Goal: Task Accomplishment & Management: Use online tool/utility

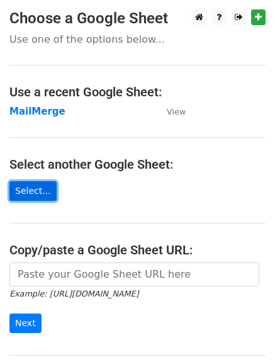
click at [43, 187] on link "Select..." at bounding box center [32, 192] width 47 height 20
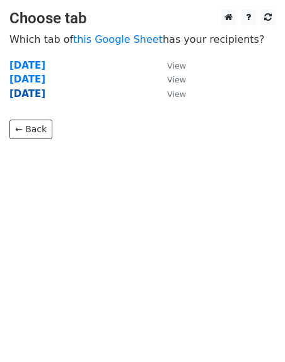
click at [27, 94] on strong "03/09/2025" at bounding box center [27, 93] width 36 height 11
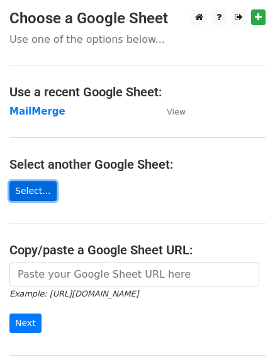
click at [21, 192] on link "Select..." at bounding box center [32, 192] width 47 height 20
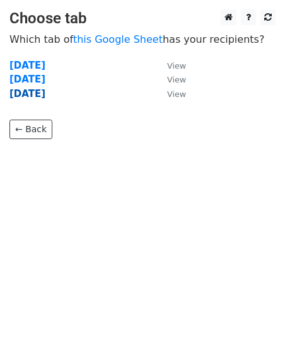
click at [45, 89] on strong "03/09/2025" at bounding box center [27, 93] width 36 height 11
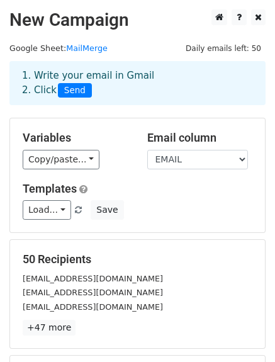
click at [46, 149] on div "Variables Copy/paste... {{EMPRESA}} {{NOMBRE}} {{EMAIL}} {{ASUNTO}}" at bounding box center [75, 150] width 125 height 38
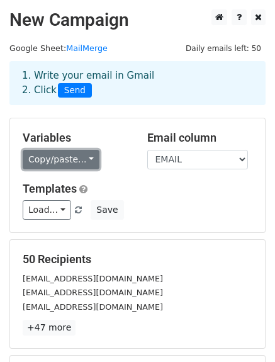
click at [46, 159] on link "Copy/paste..." at bounding box center [61, 160] width 77 height 20
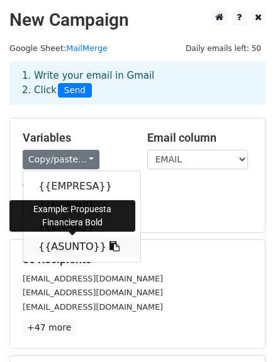
click at [51, 246] on link "{{ASUNTO}}" at bounding box center [81, 247] width 117 height 20
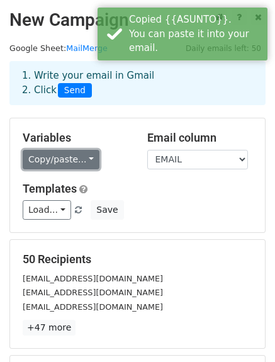
click at [40, 163] on link "Copy/paste..." at bounding box center [61, 160] width 77 height 20
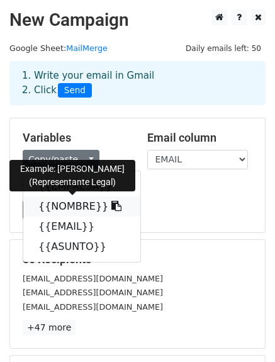
click at [55, 214] on link "{{NOMBRE}}" at bounding box center [81, 207] width 117 height 20
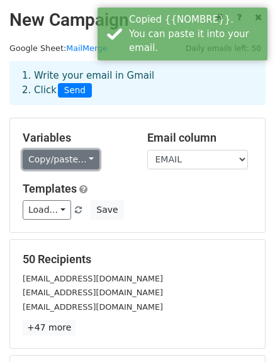
click at [37, 158] on link "Copy/paste..." at bounding box center [61, 160] width 77 height 20
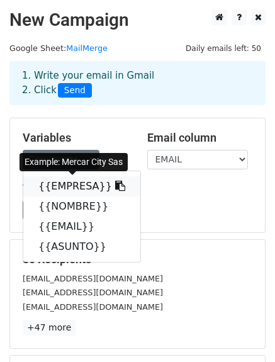
click at [63, 188] on link "{{EMPRESA}}" at bounding box center [81, 187] width 117 height 20
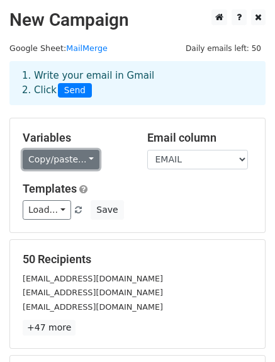
click at [76, 154] on link "Copy/paste..." at bounding box center [61, 160] width 77 height 20
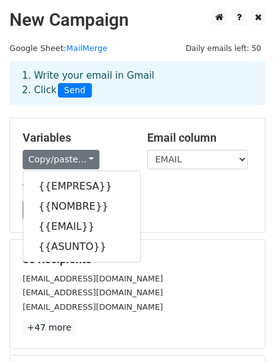
click at [145, 190] on h5 "Templates" at bounding box center [138, 189] width 230 height 14
